Goal: Navigation & Orientation: Find specific page/section

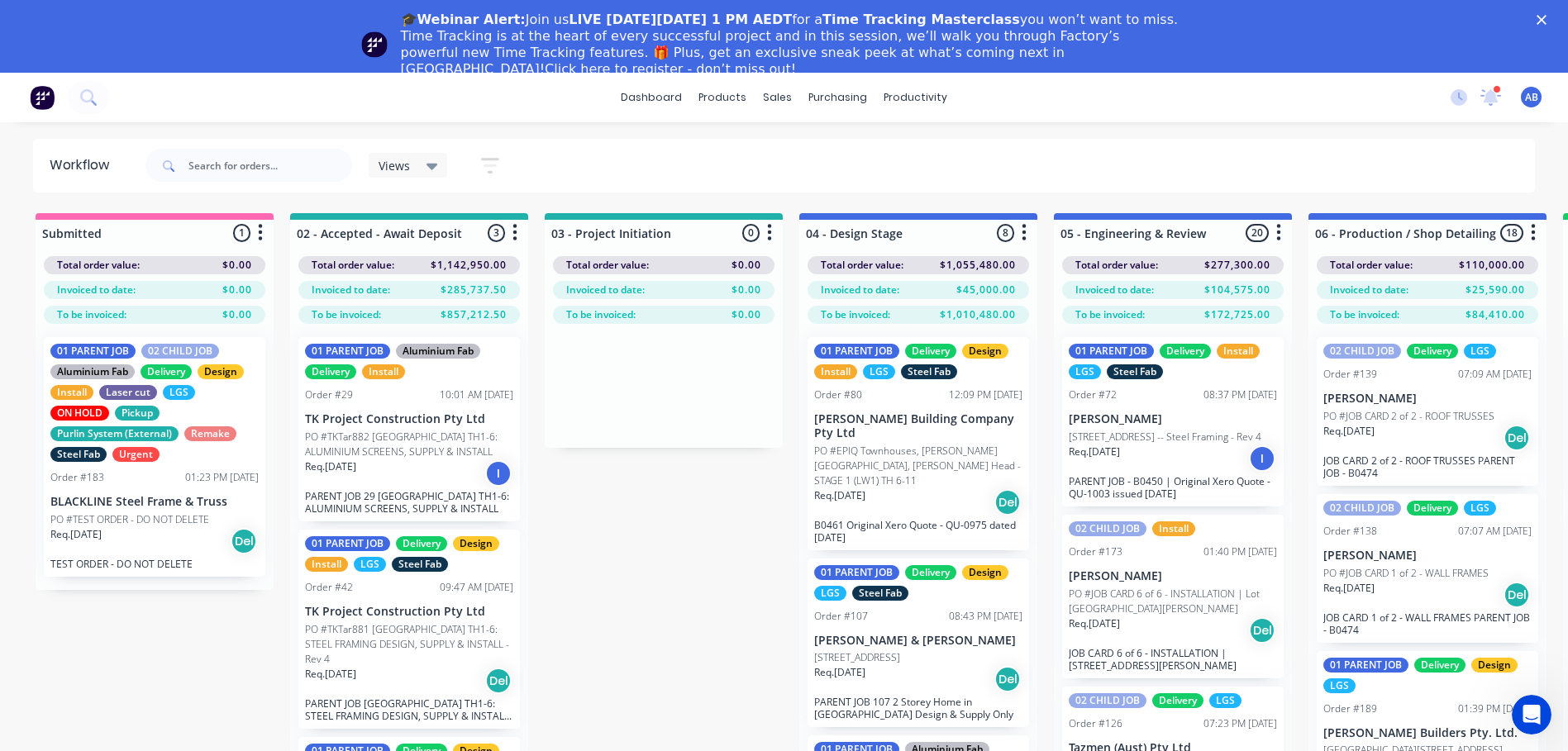
click at [1495, 34] on div "🎓Webinar Alert: Join us LIVE [DATE][DATE] 1 PM AEDT for a Time Tracking Masterc…" at bounding box center [784, 44] width 1568 height 76
click at [1489, 109] on div at bounding box center [1491, 97] width 20 height 25
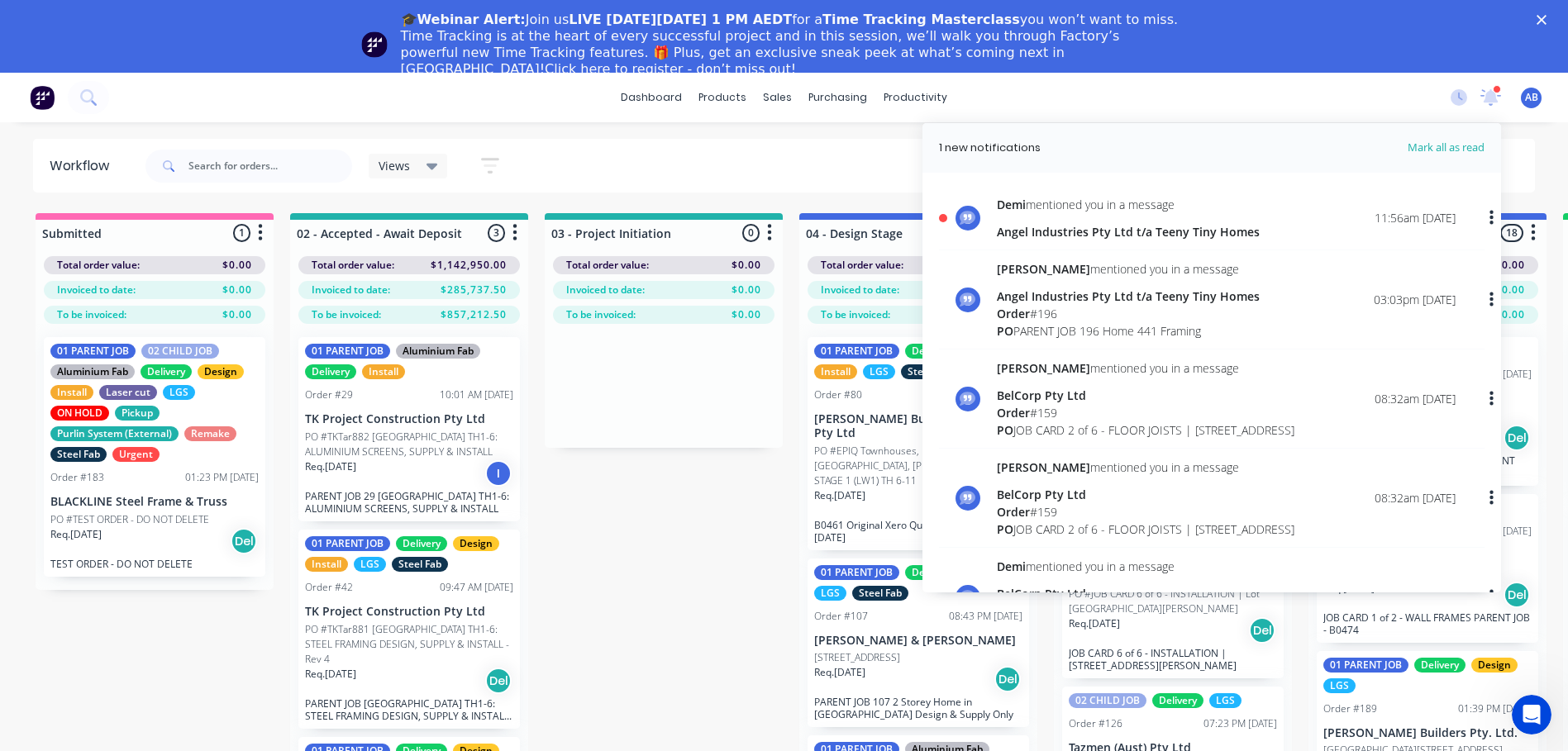
click at [1203, 204] on div "[PERSON_NAME] mentioned you in a message" at bounding box center [1128, 204] width 263 height 17
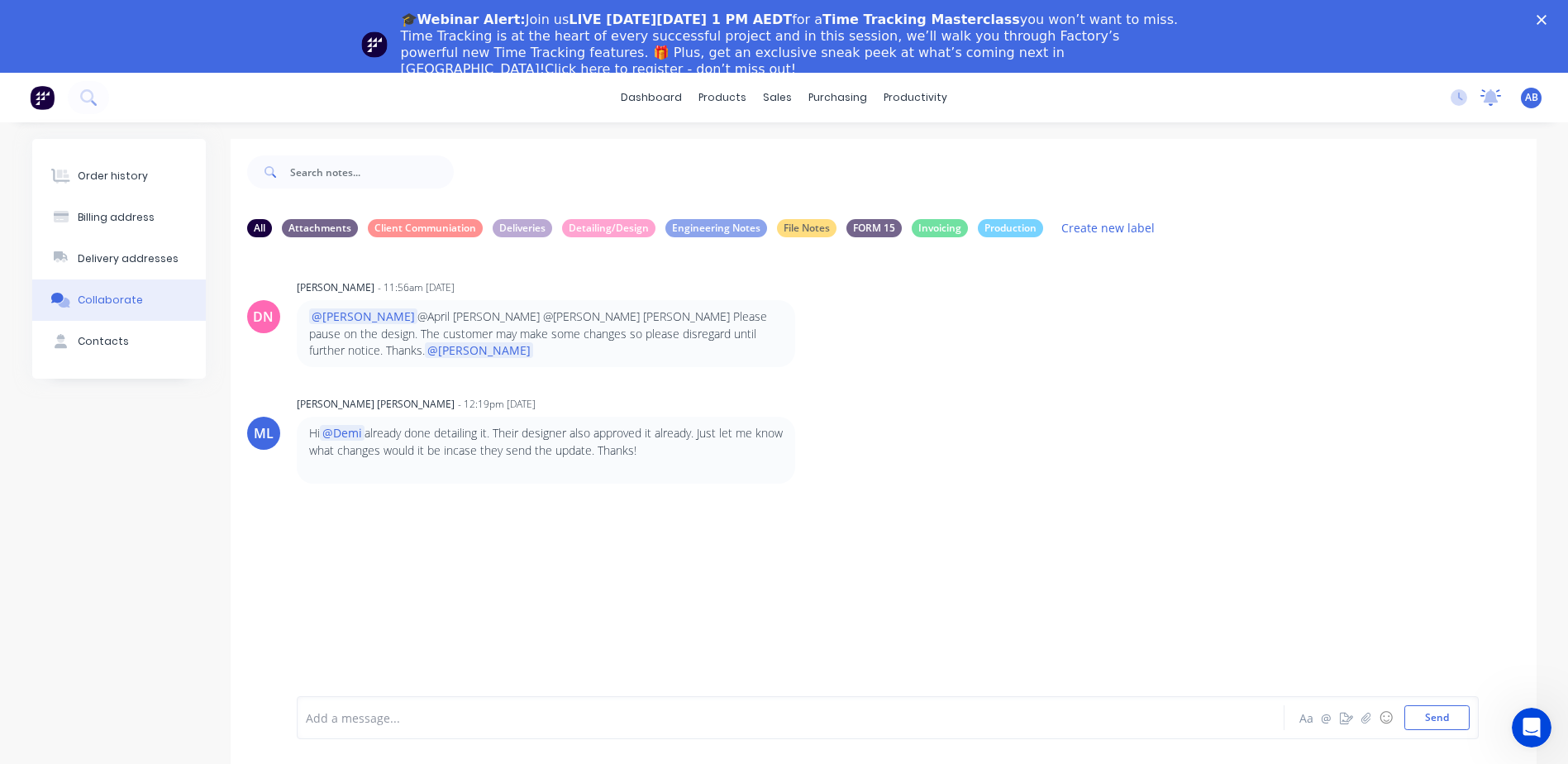
click at [1490, 92] on icon at bounding box center [1491, 96] width 15 height 13
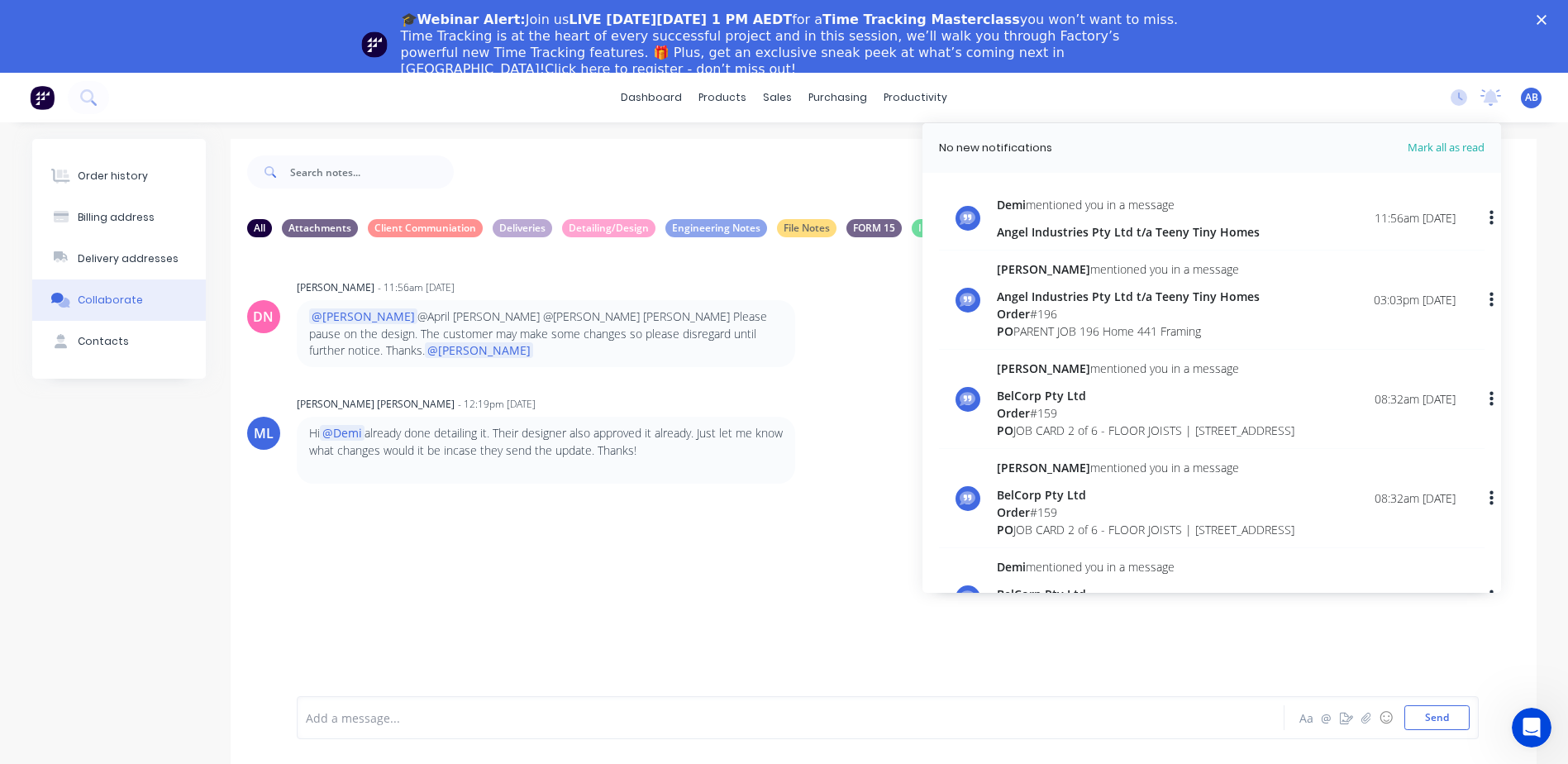
click at [1373, 50] on div "🎓Webinar Alert: Join us LIVE [DATE][DATE] 1 PM AEDT for a Time Tracking Masterc…" at bounding box center [784, 44] width 1568 height 76
click at [1556, 14] on div "🎓Webinar Alert: Join us LIVE [DATE][DATE] 1 PM AEDT for a Time Tracking Masterc…" at bounding box center [784, 44] width 1568 height 76
click at [1547, 23] on polygon "Close" at bounding box center [1541, 19] width 10 height 10
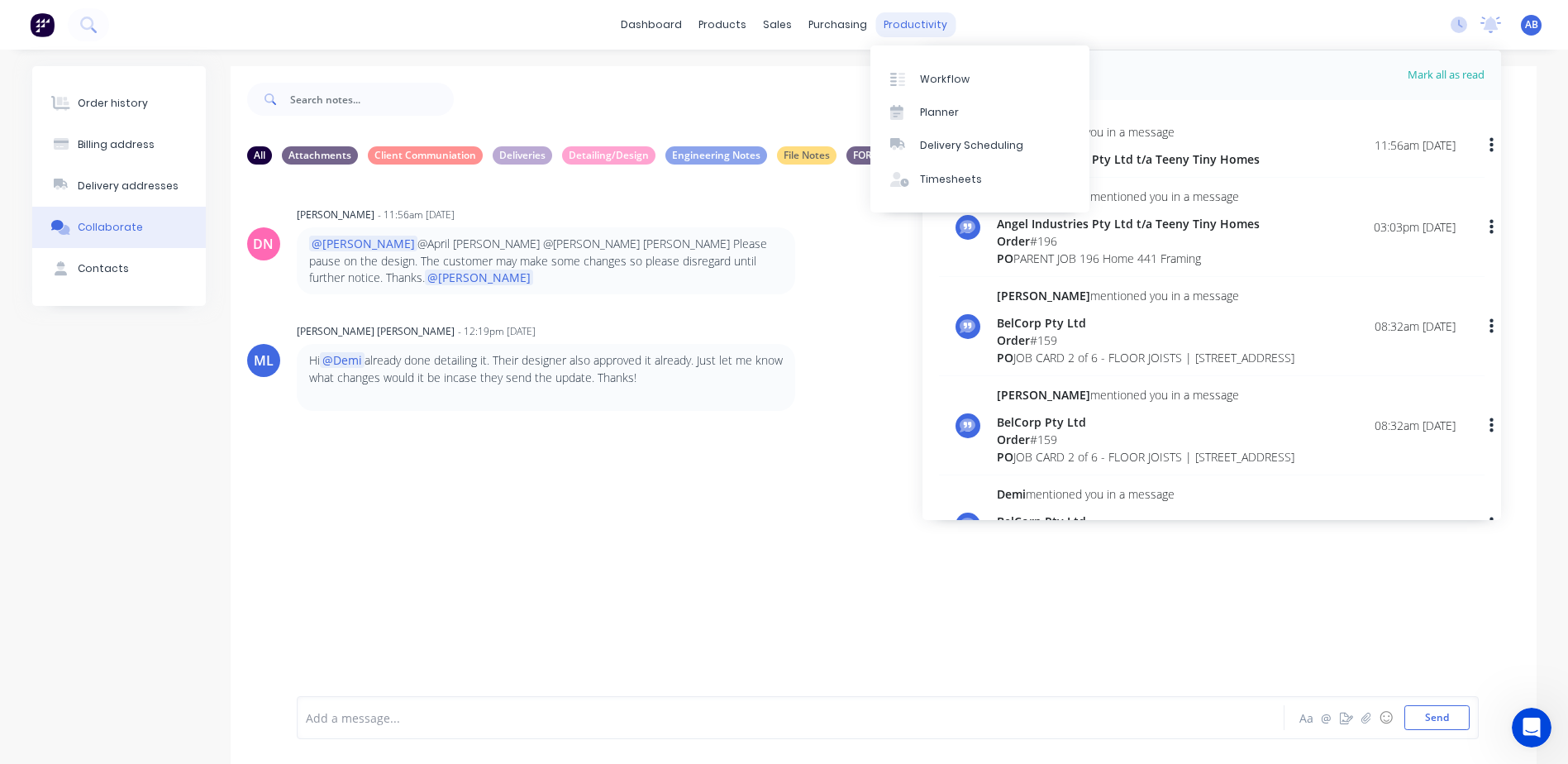
click at [925, 22] on div "productivity" at bounding box center [915, 24] width 80 height 25
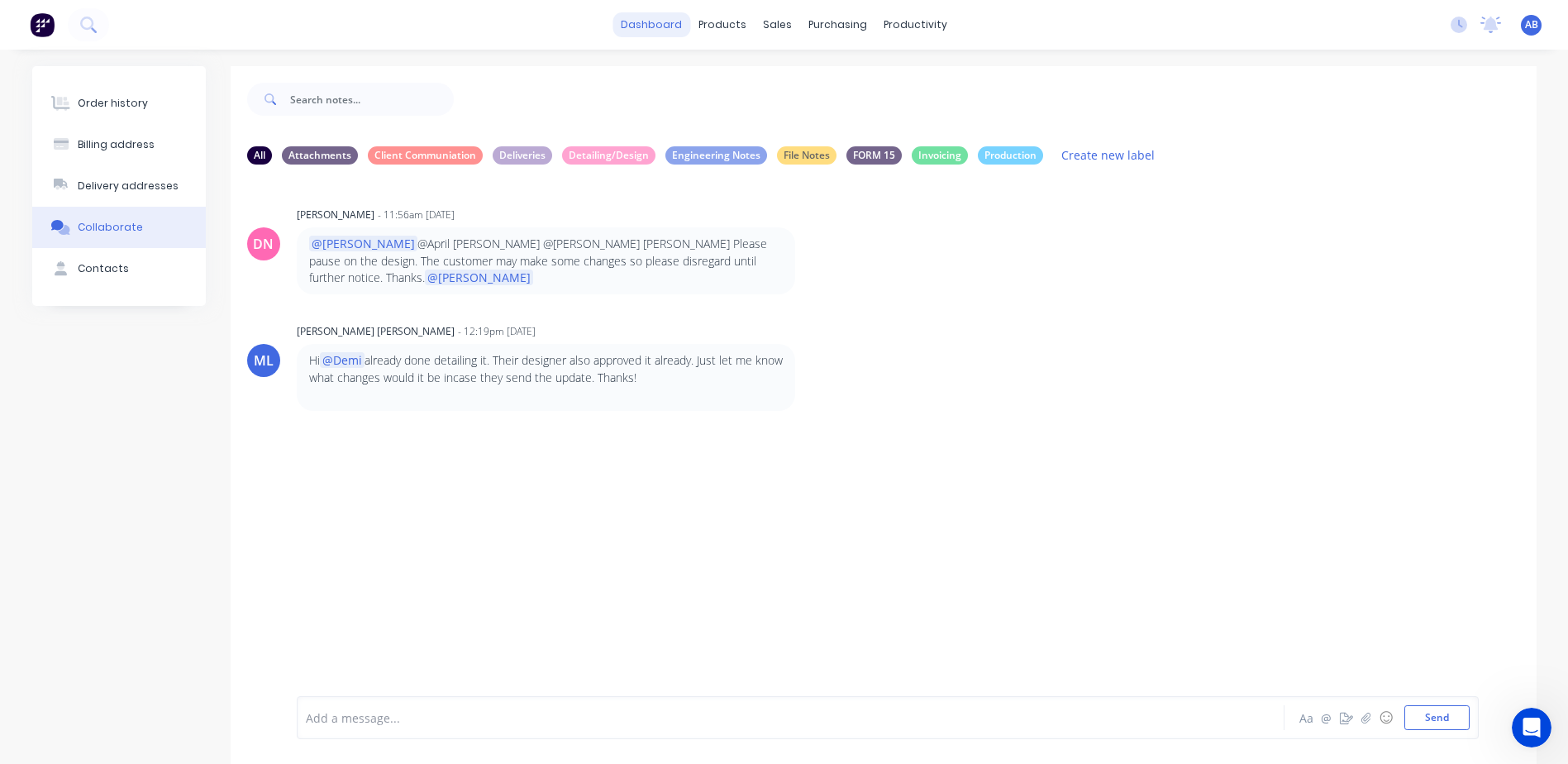
click at [640, 33] on link "dashboard" at bounding box center [651, 24] width 78 height 25
